Goal: Find specific page/section: Find specific page/section

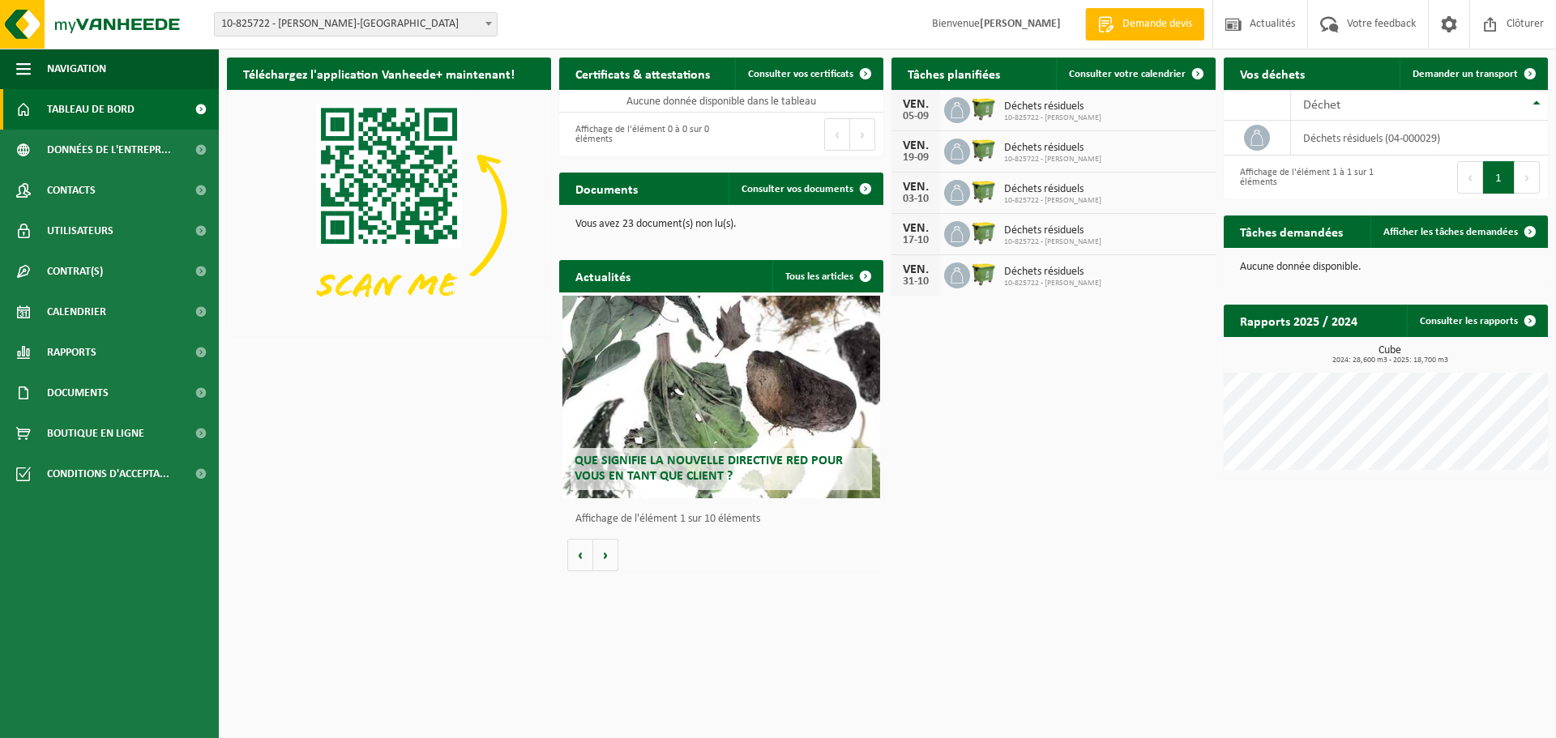
click at [488, 20] on span at bounding box center [489, 23] width 16 height 21
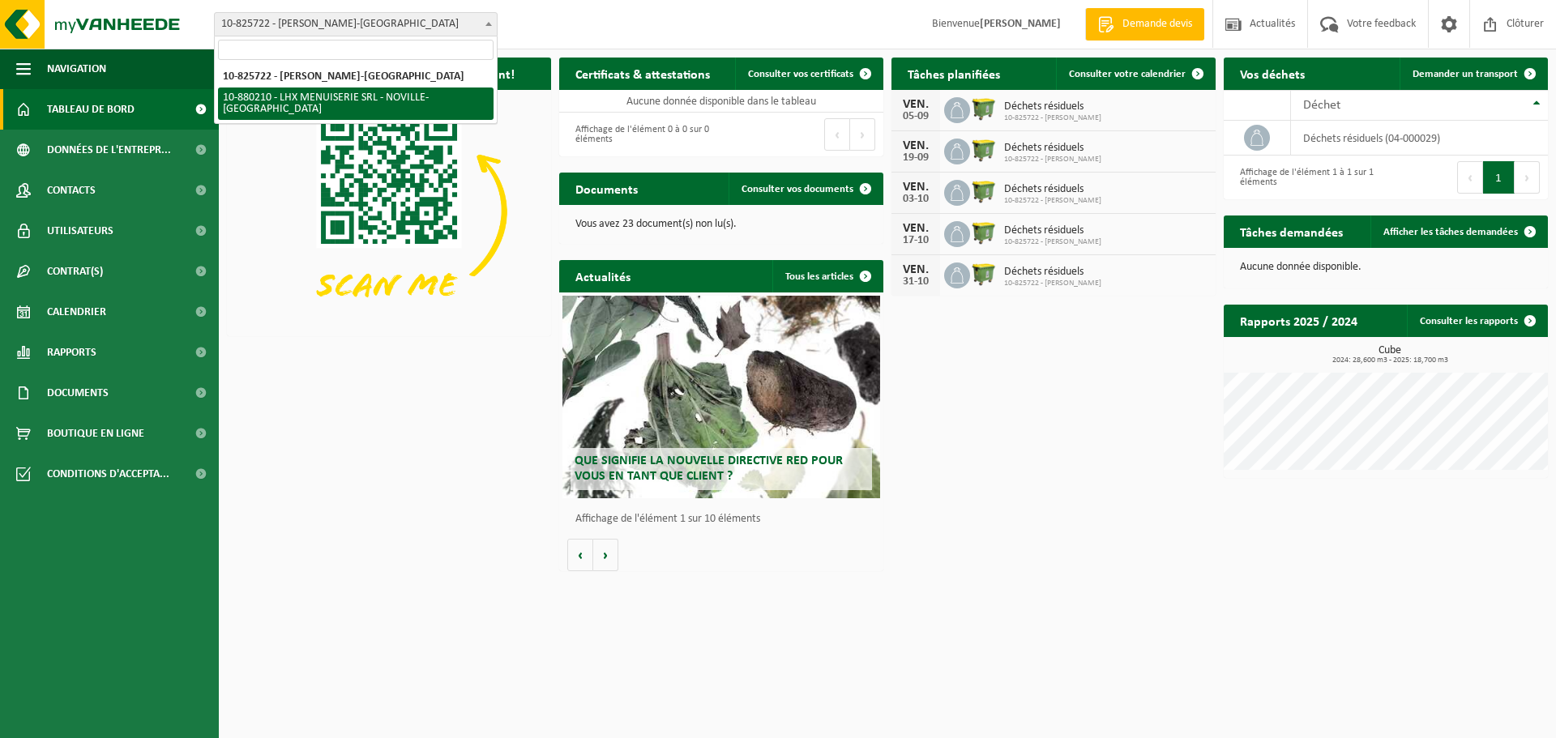
select select "109269"
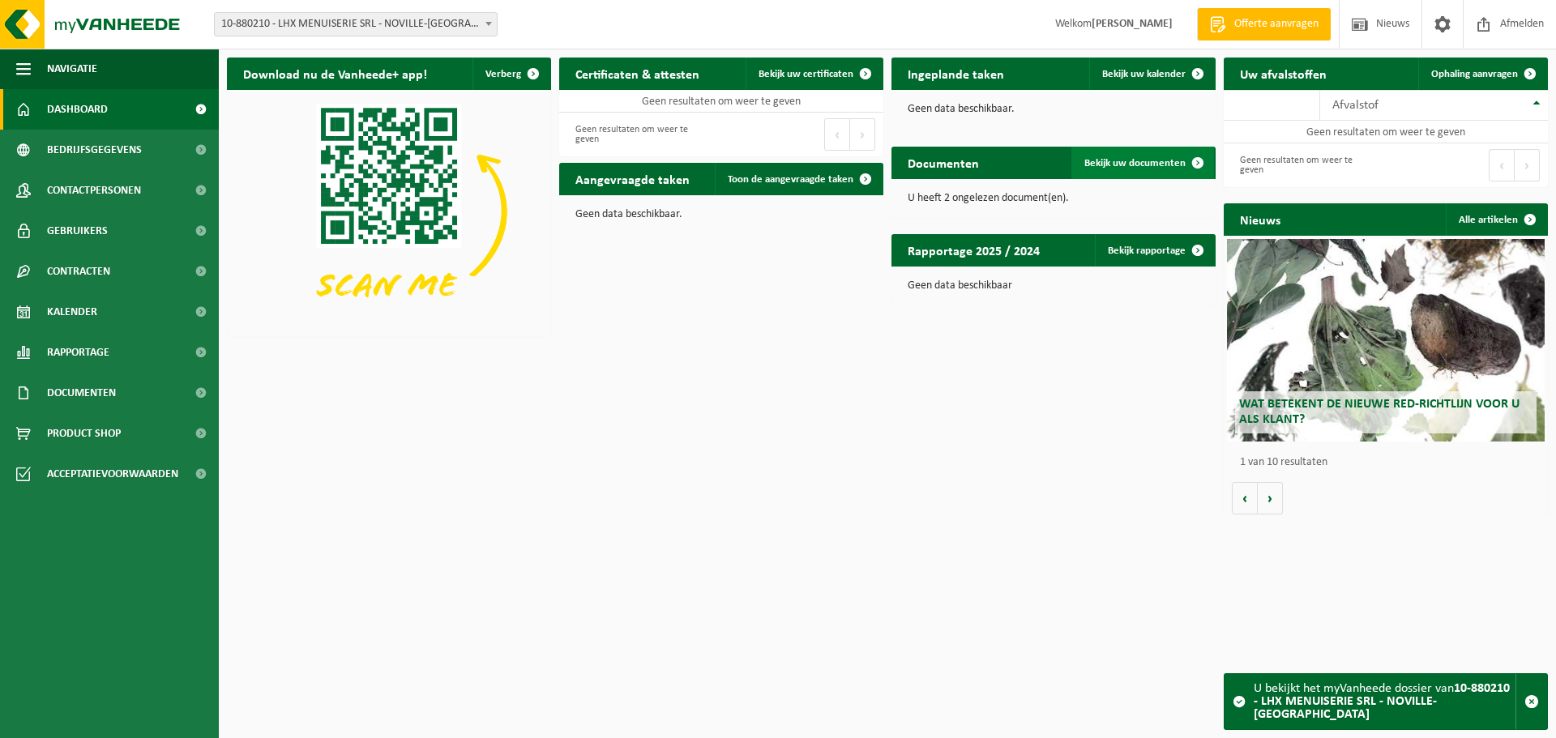
click at [1195, 165] on span at bounding box center [1197, 163] width 32 height 32
